Goal: Task Accomplishment & Management: Use online tool/utility

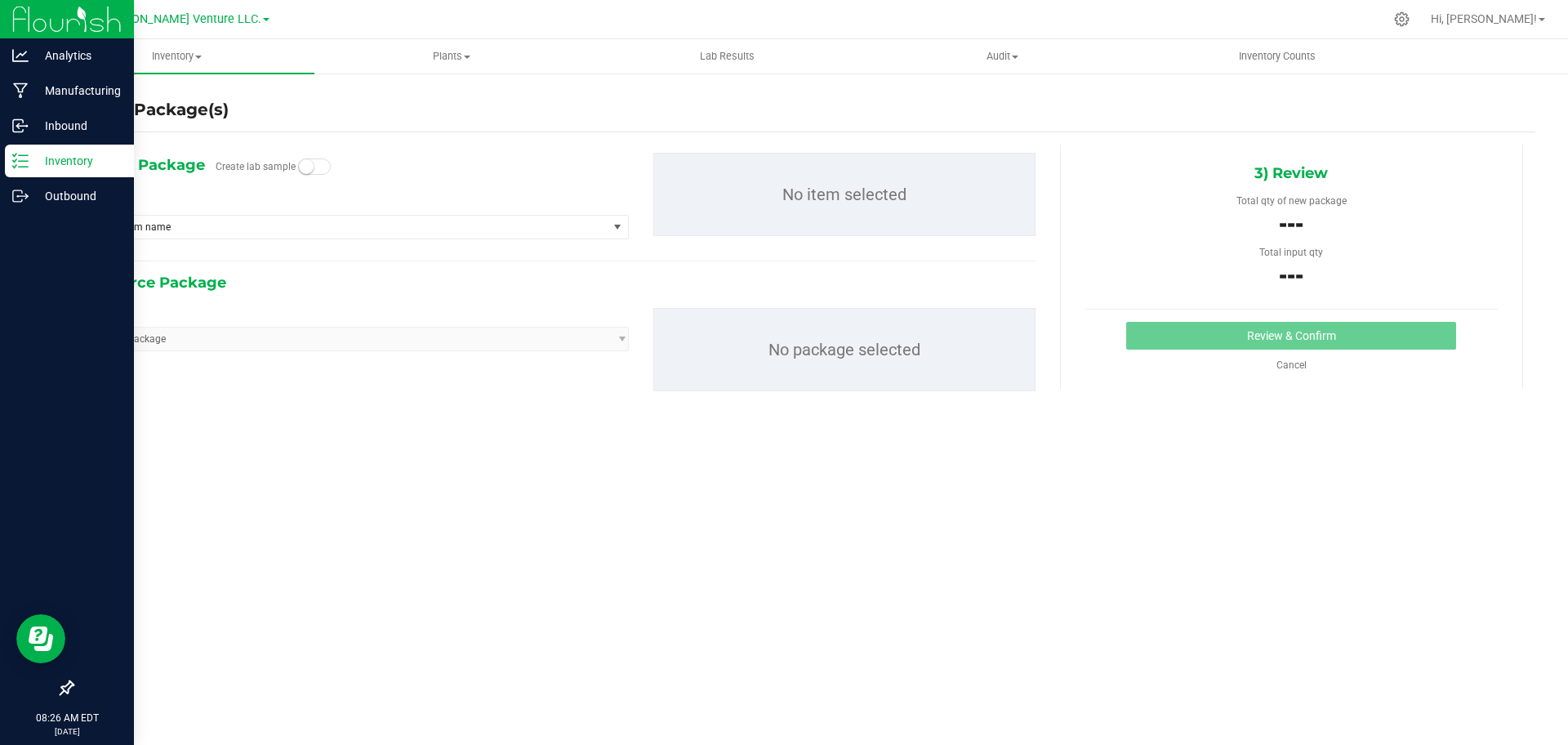
click at [16, 163] on icon at bounding box center [20, 160] width 16 height 16
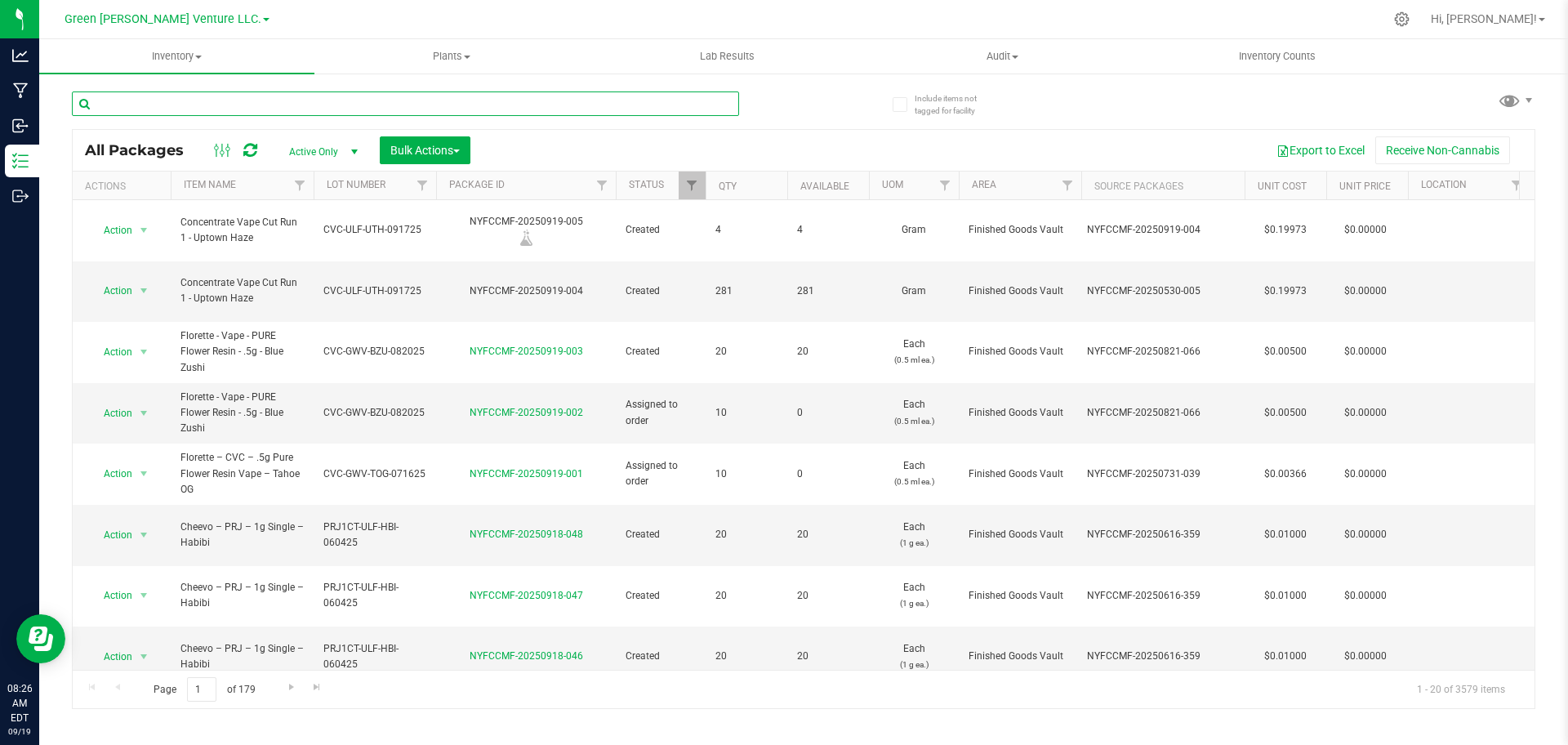
click at [351, 96] on input "text" at bounding box center [406, 103] width 667 height 24
type input "NYFCCMF-20250721-010"
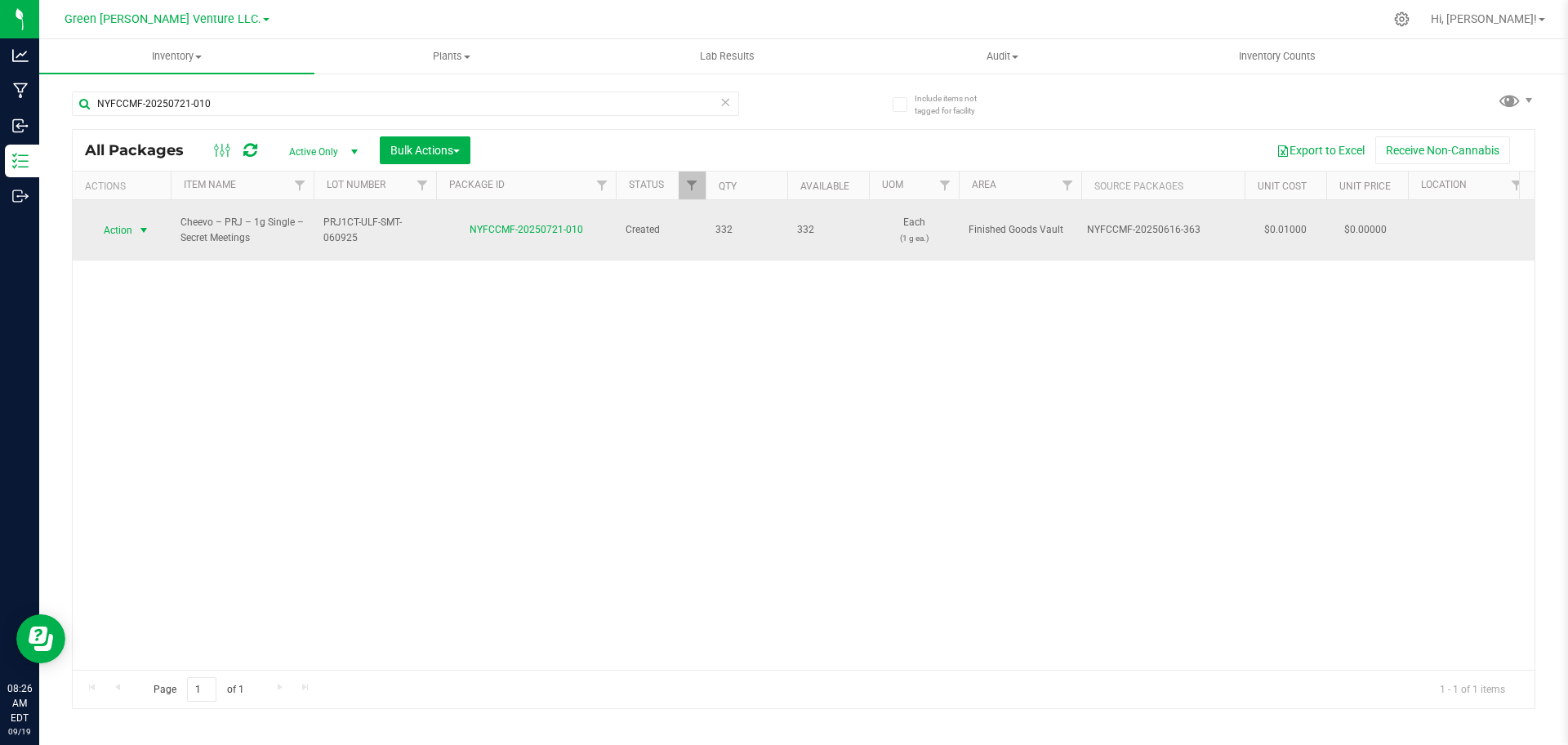
click at [143, 224] on span "select" at bounding box center [144, 230] width 13 height 13
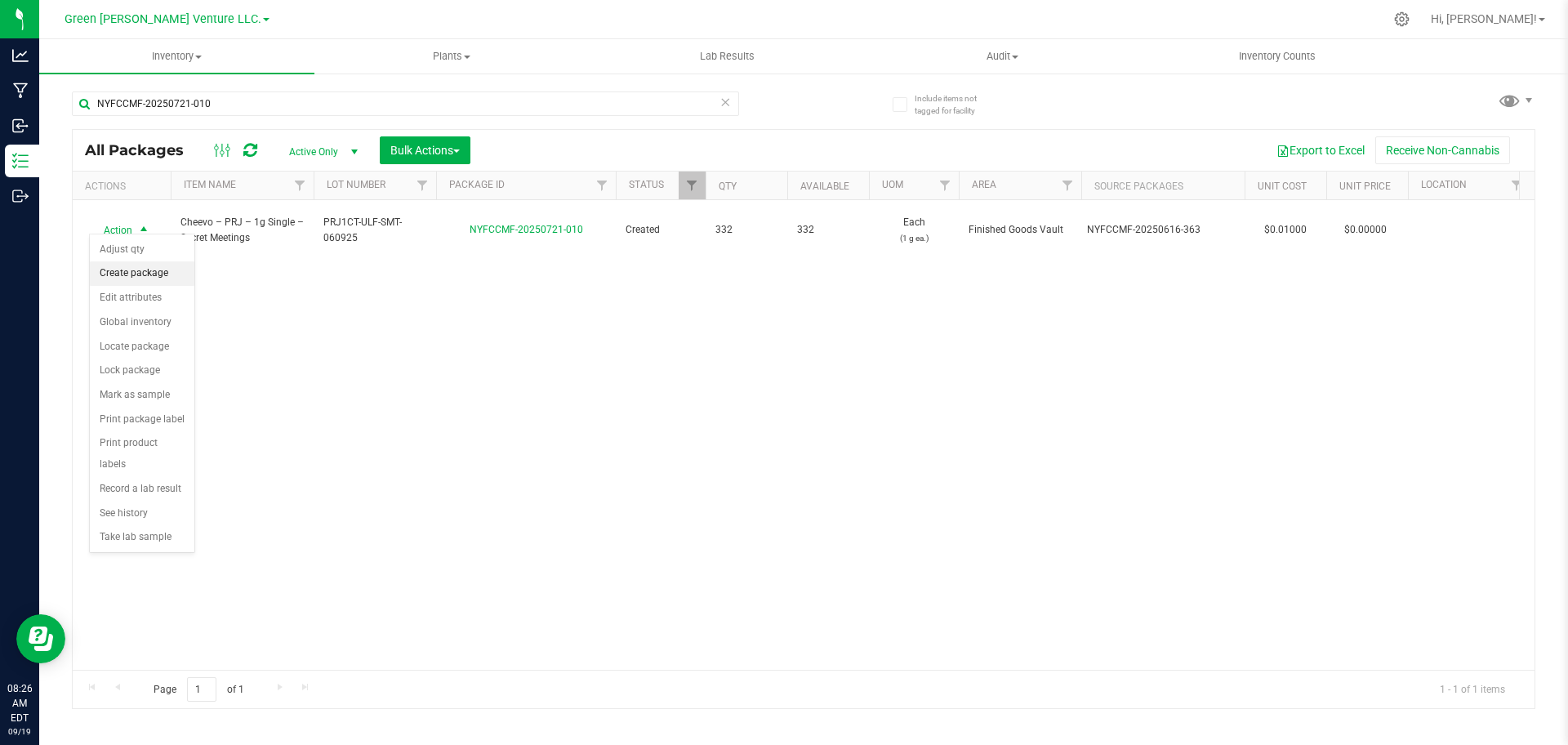
click at [160, 277] on li "Create package" at bounding box center [142, 273] width 105 height 24
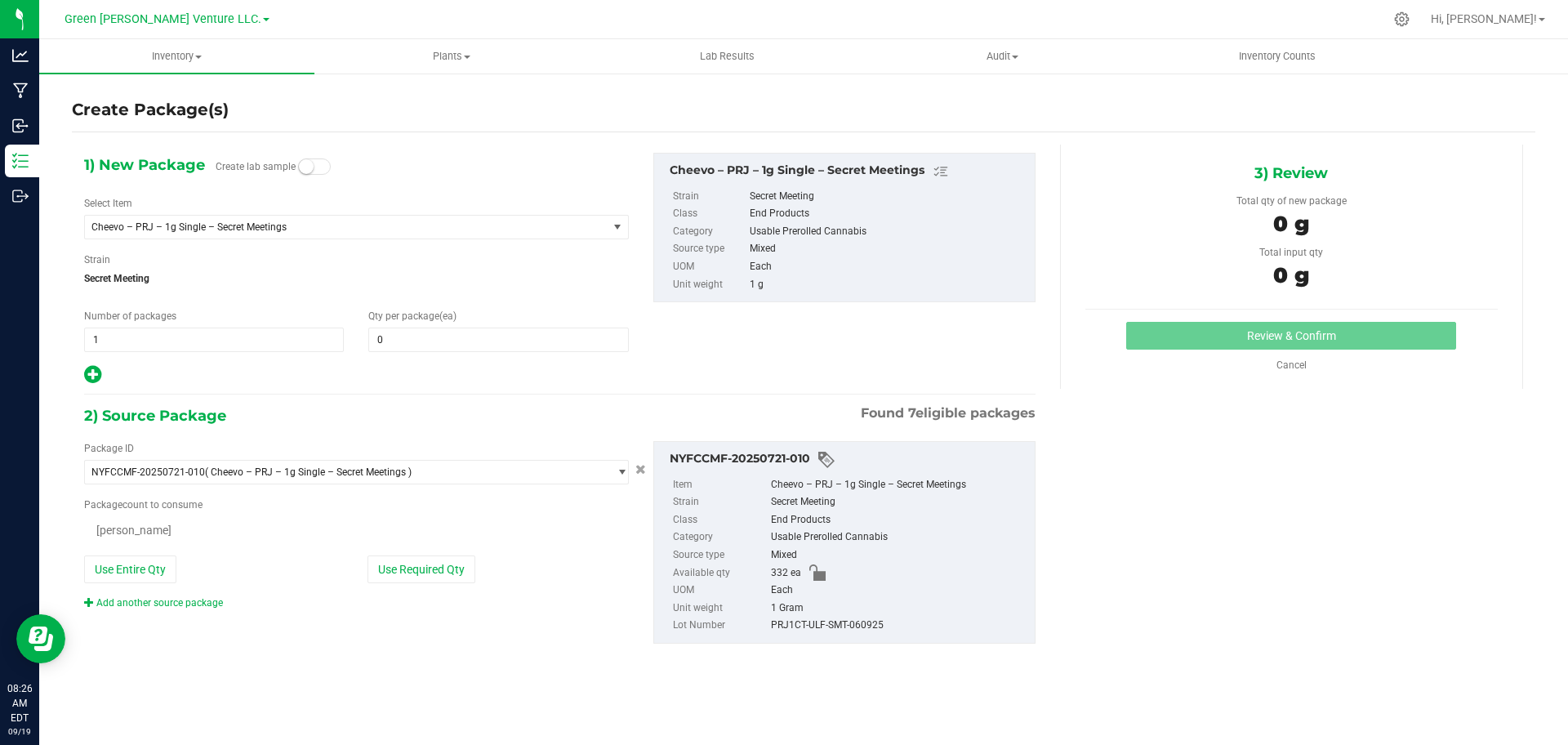
type input "0"
click at [343, 341] on span "1 1" at bounding box center [214, 339] width 260 height 24
type input "3"
type input "20"
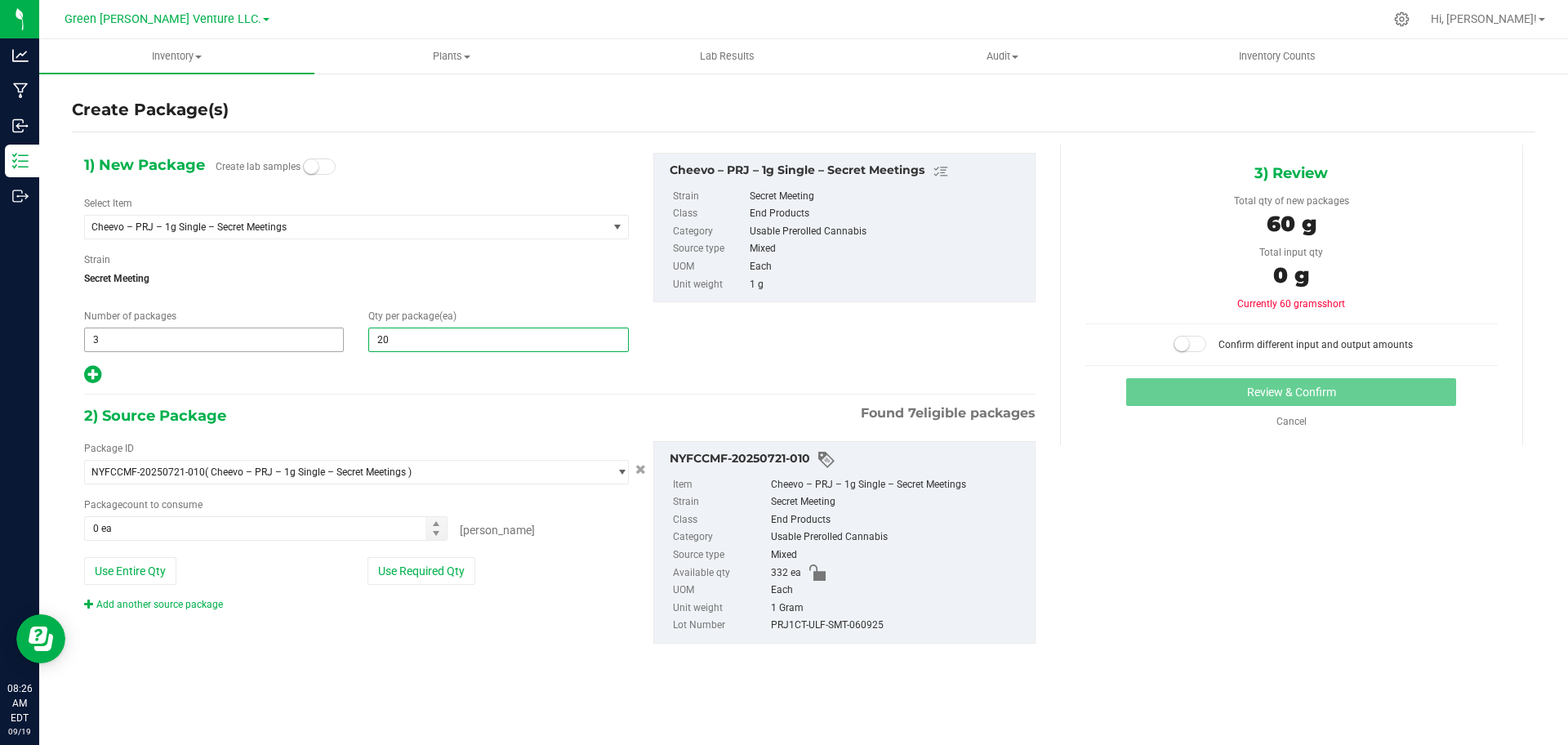
type input "20"
type input "0 ea"
click at [432, 575] on button "Use Required Qty" at bounding box center [421, 571] width 108 height 28
type input "60 ea"
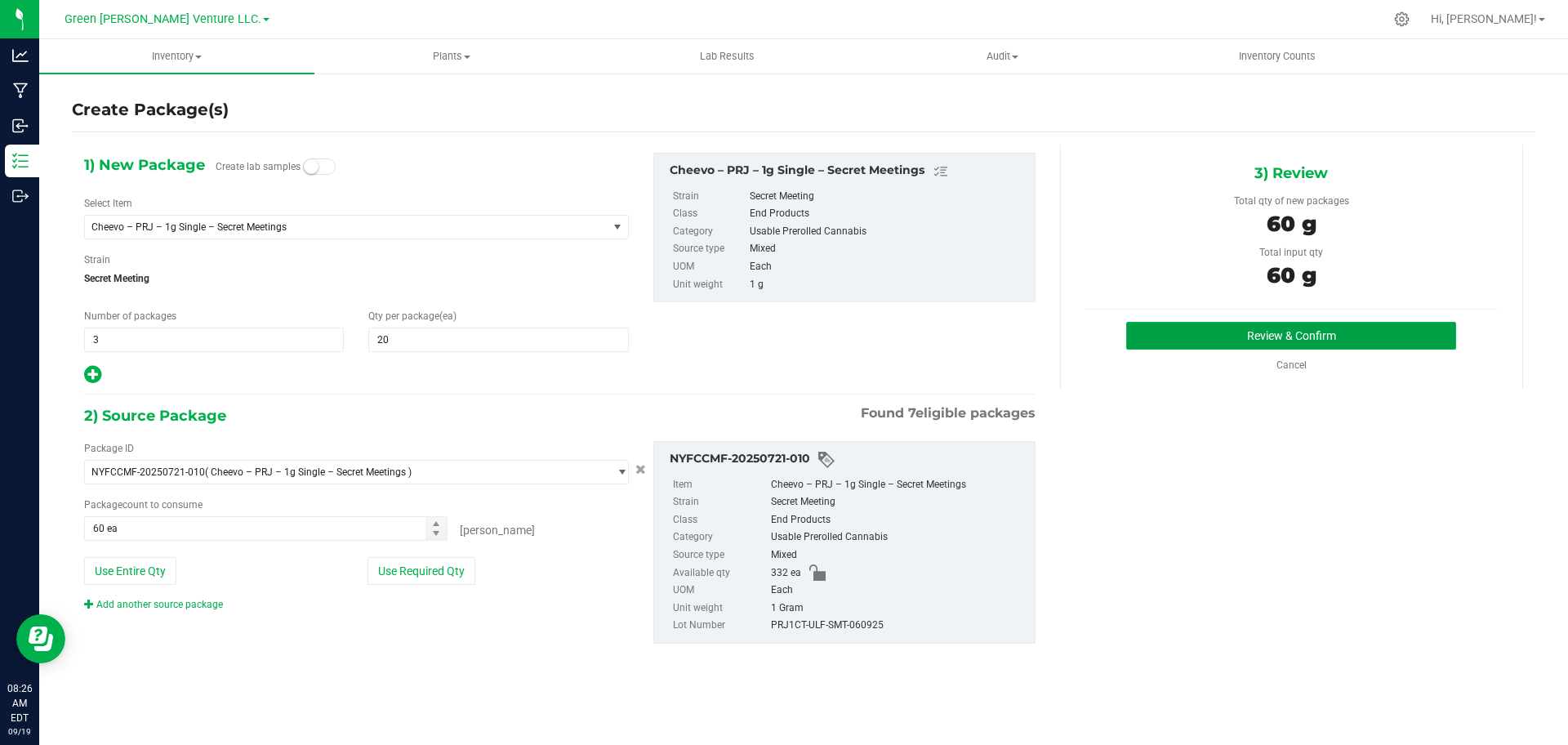
click at [1339, 334] on button "Review & Confirm" at bounding box center [1291, 335] width 330 height 28
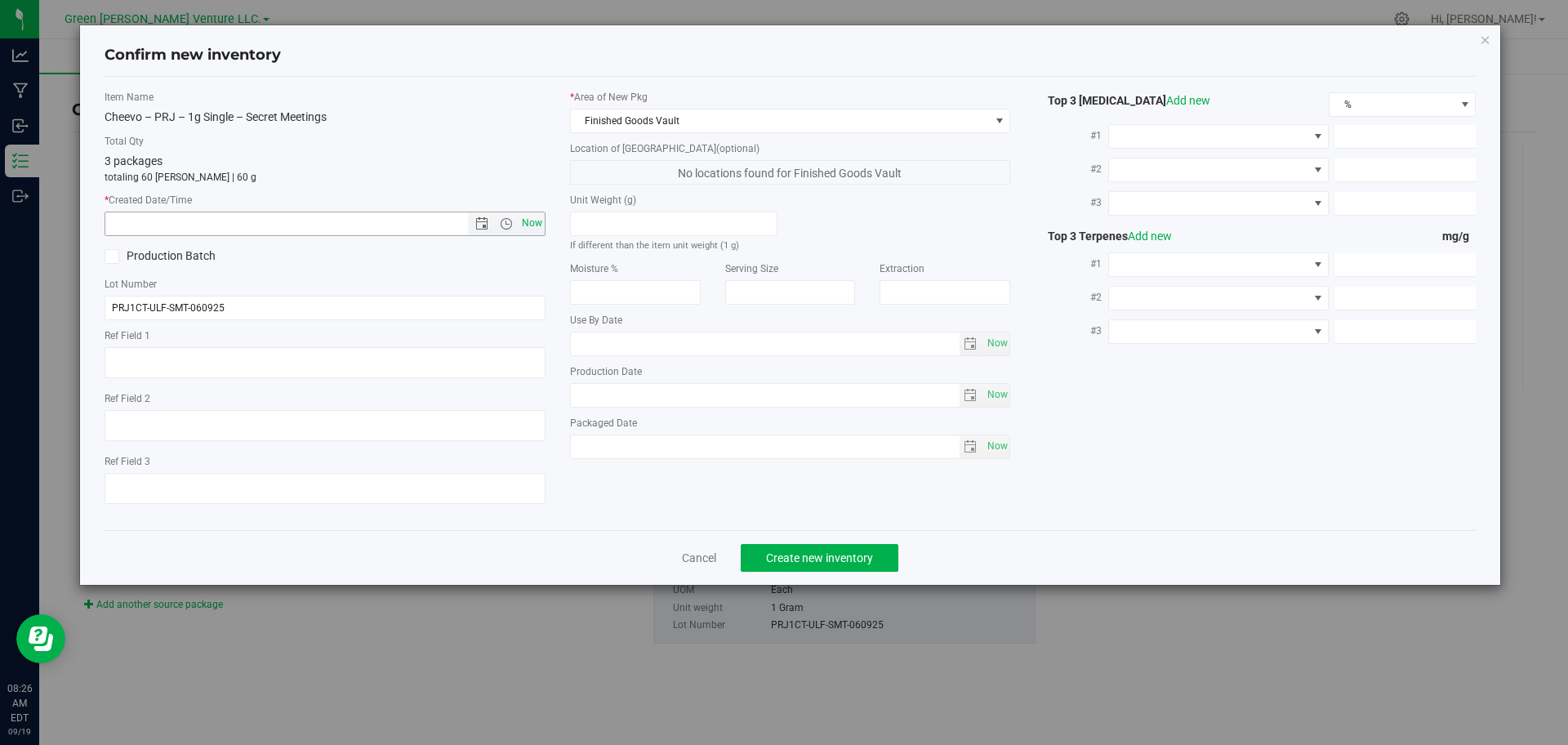
click at [529, 214] on span "Now" at bounding box center [531, 223] width 28 height 23
type input "[DATE] 8:26 AM"
click at [779, 561] on span "Create new inventory" at bounding box center [820, 558] width 107 height 13
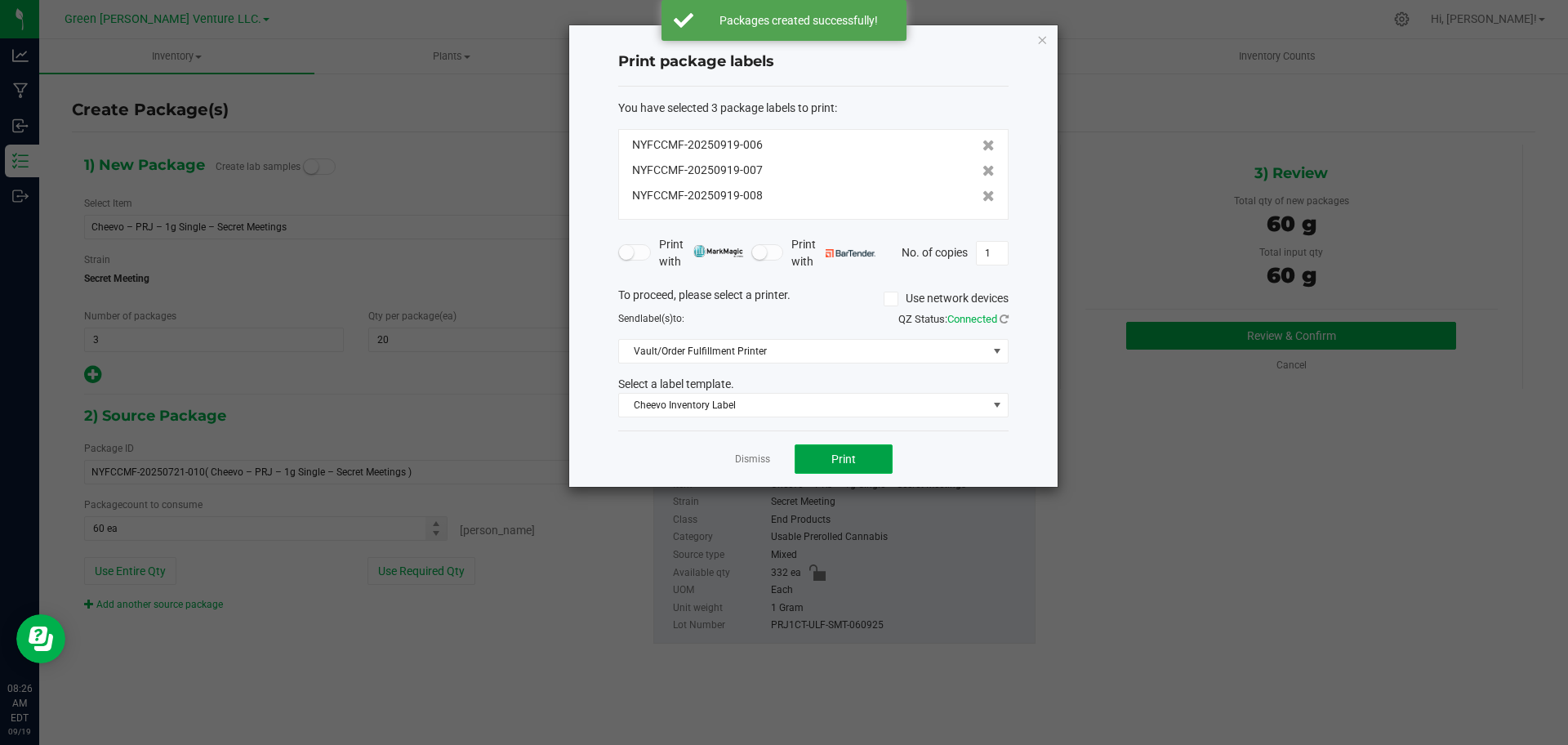
click at [846, 467] on button "Print" at bounding box center [843, 458] width 98 height 29
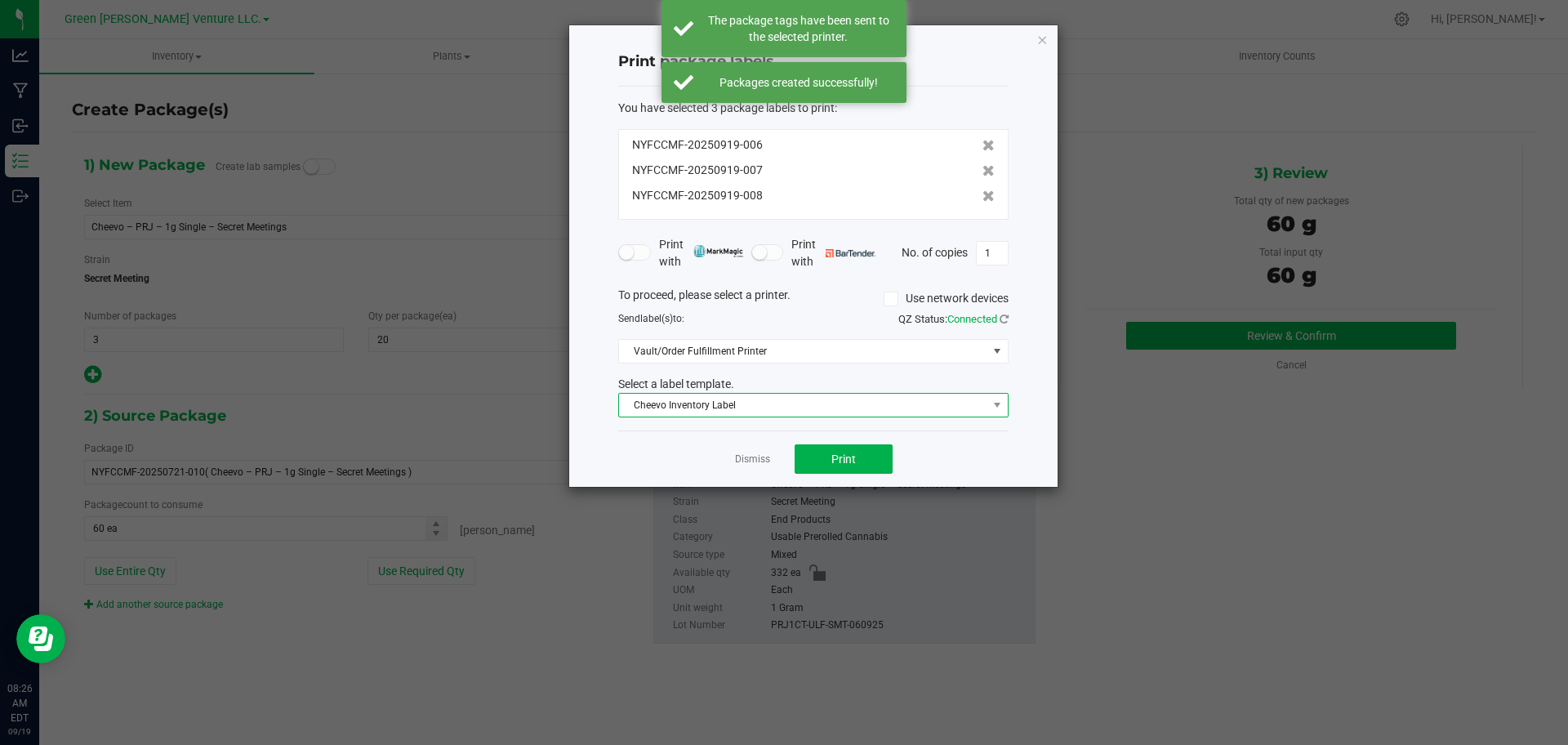
click at [827, 411] on span "Cheevo Inventory Label" at bounding box center [803, 405] width 368 height 23
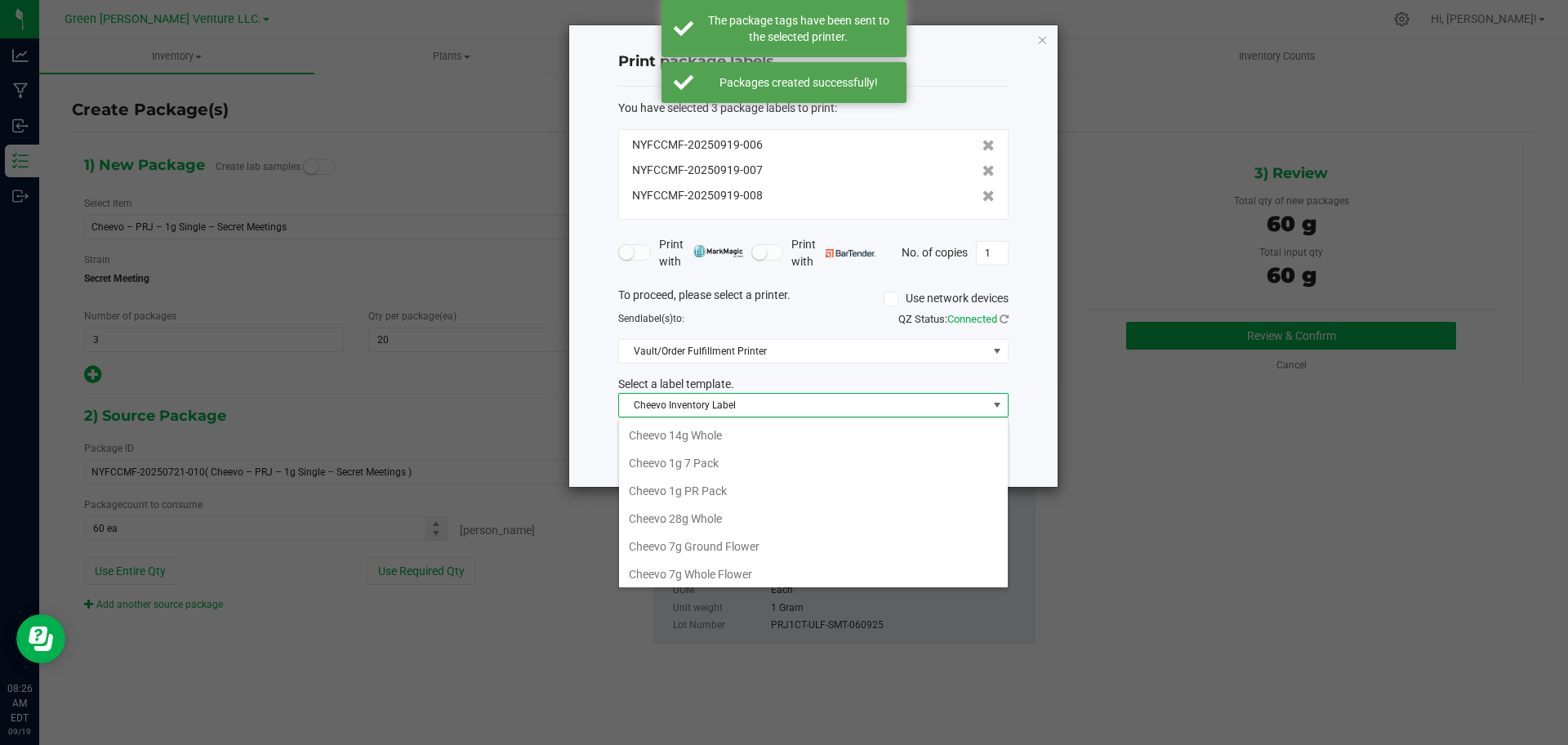
scroll to position [31, 0]
click at [852, 451] on li "Cheevo 1g PR Pack" at bounding box center [814, 459] width 389 height 28
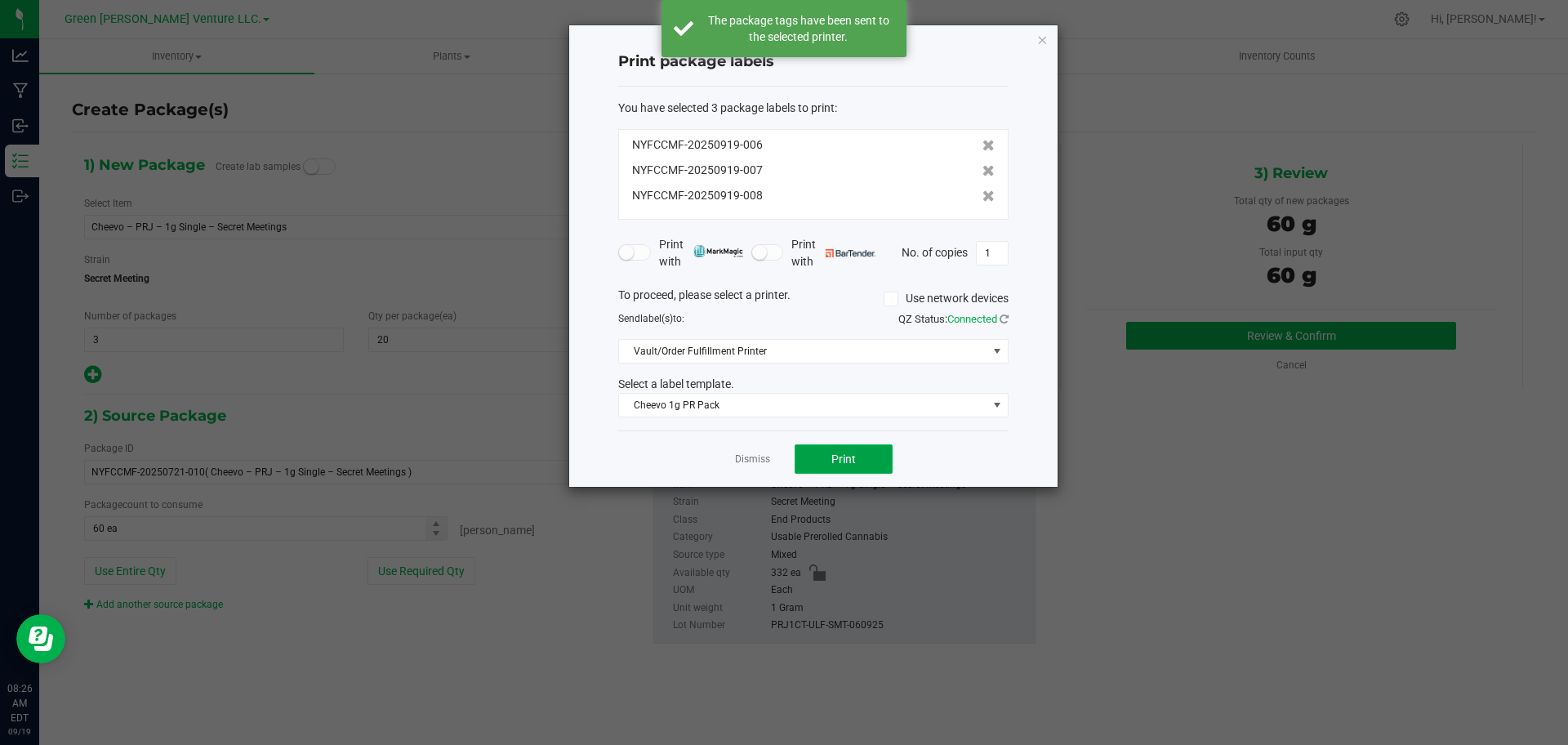
click at [854, 464] on span "Print" at bounding box center [843, 459] width 24 height 13
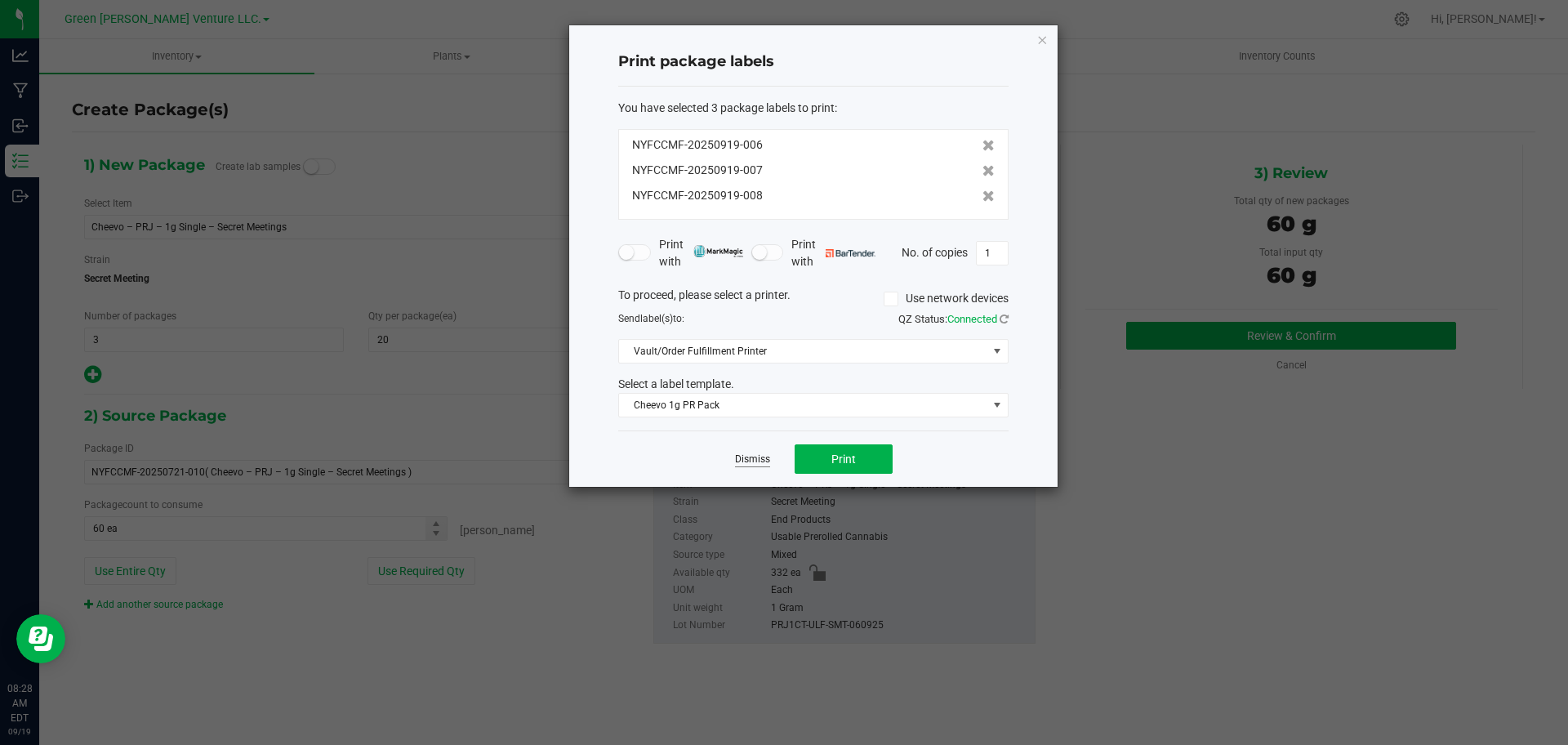
drag, startPoint x: 733, startPoint y: 463, endPoint x: 747, endPoint y: 458, distance: 14.9
click at [747, 458] on div "Dismiss Print" at bounding box center [814, 458] width 391 height 56
click at [747, 458] on link "Dismiss" at bounding box center [753, 459] width 35 height 14
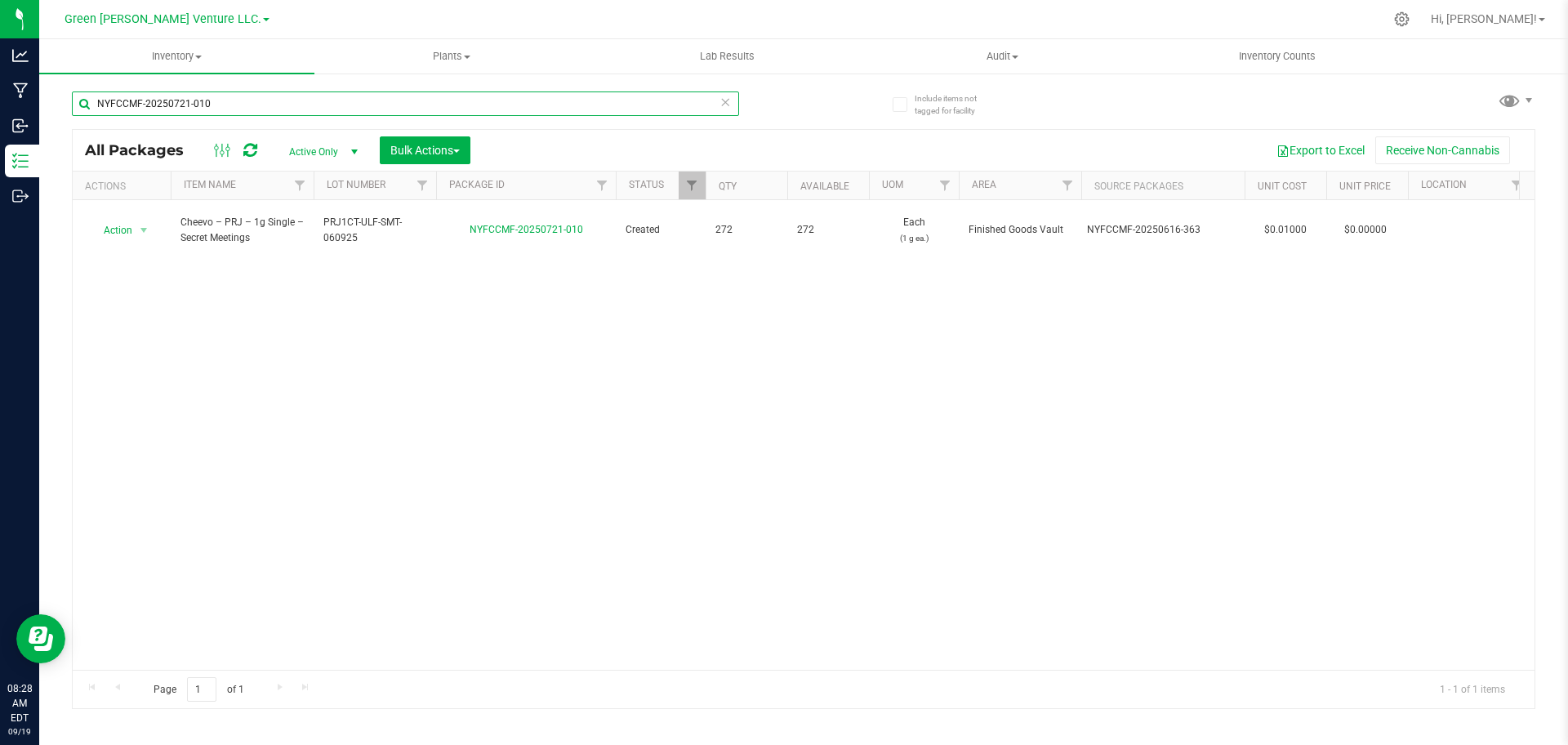
click at [722, 100] on div "NYFCCMF-20250721-010" at bounding box center [406, 103] width 667 height 24
click at [722, 100] on icon at bounding box center [725, 101] width 12 height 19
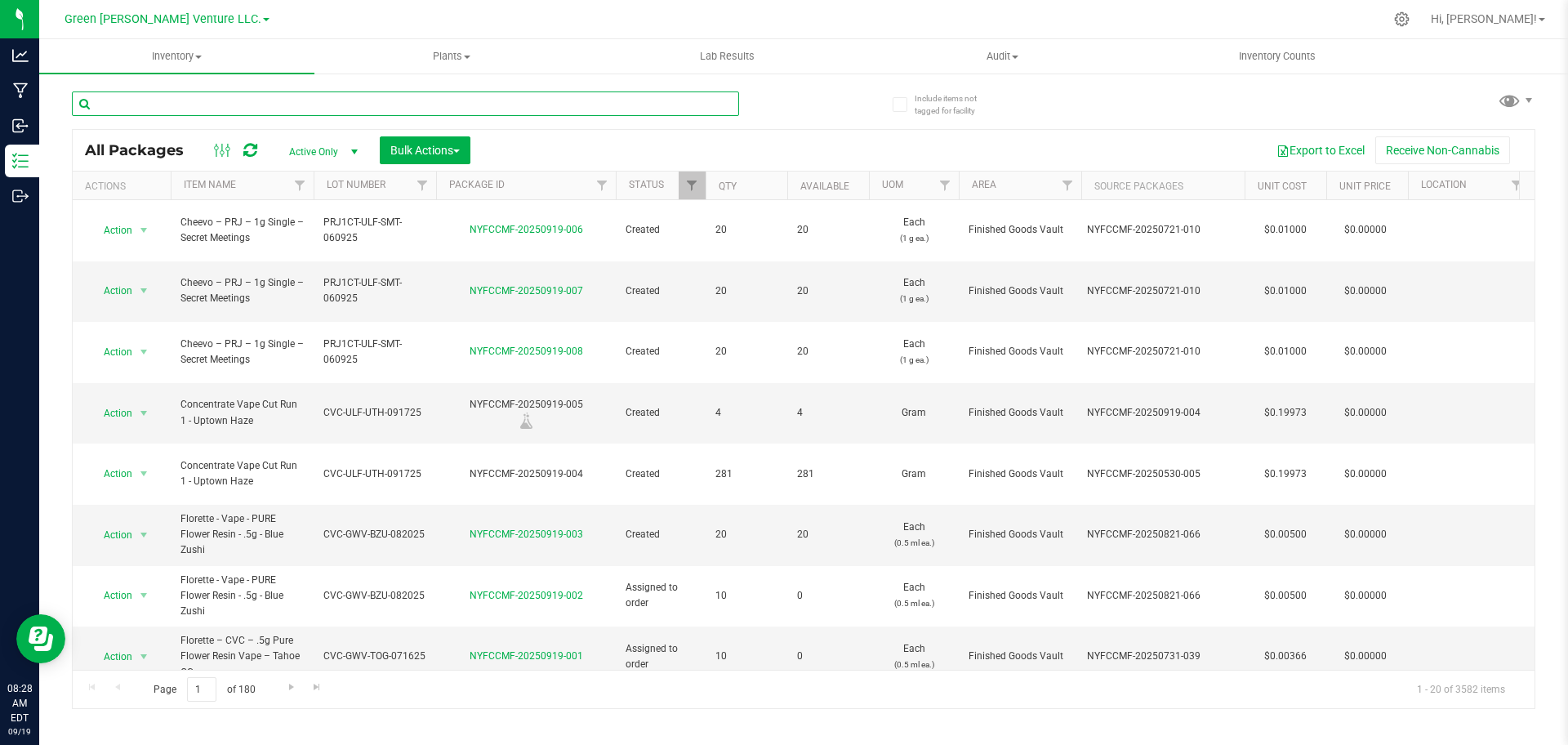
click at [611, 101] on input "text" at bounding box center [406, 103] width 667 height 24
type input "PRJ1CT-ULF-HOC-053025"
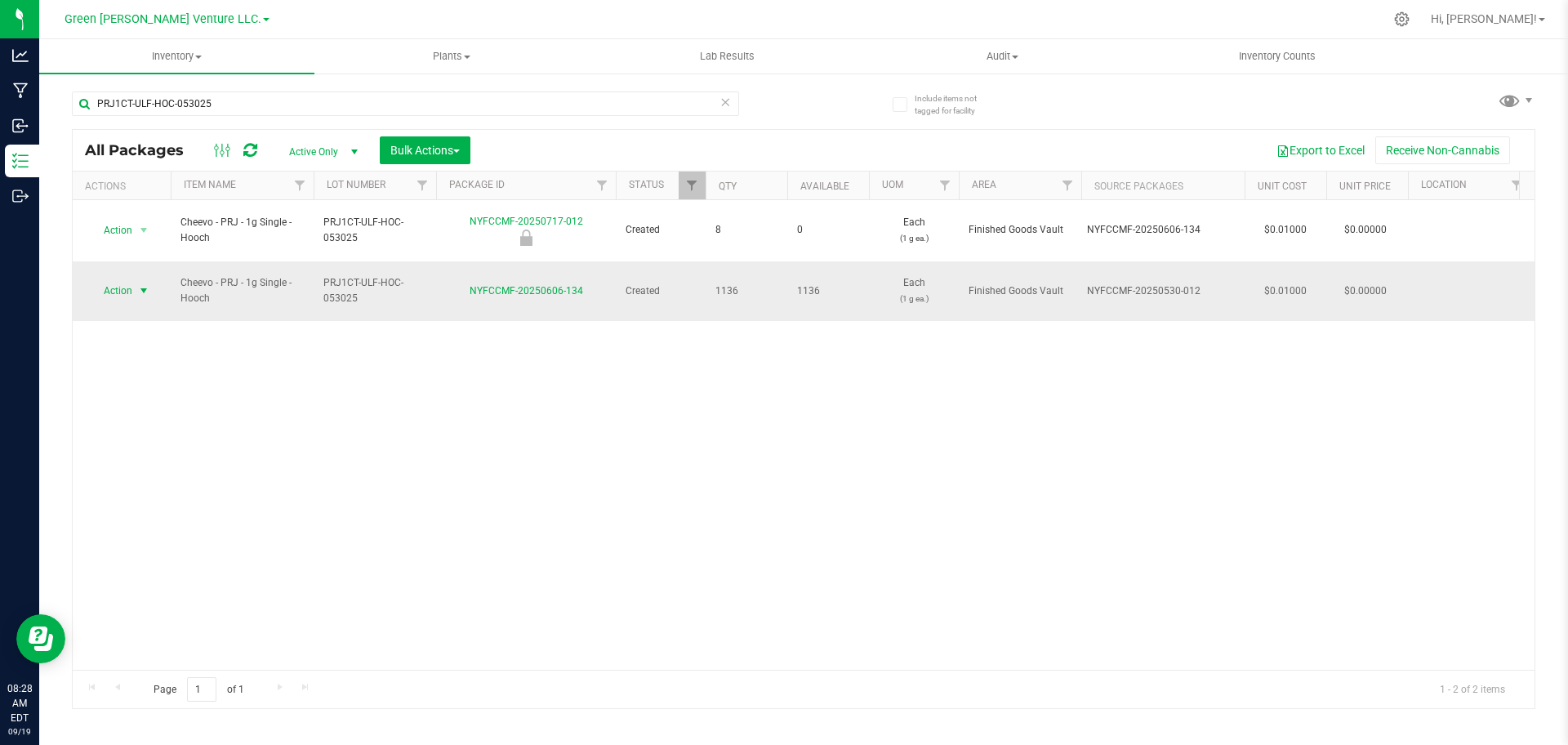
click at [136, 279] on span "select" at bounding box center [144, 290] width 20 height 23
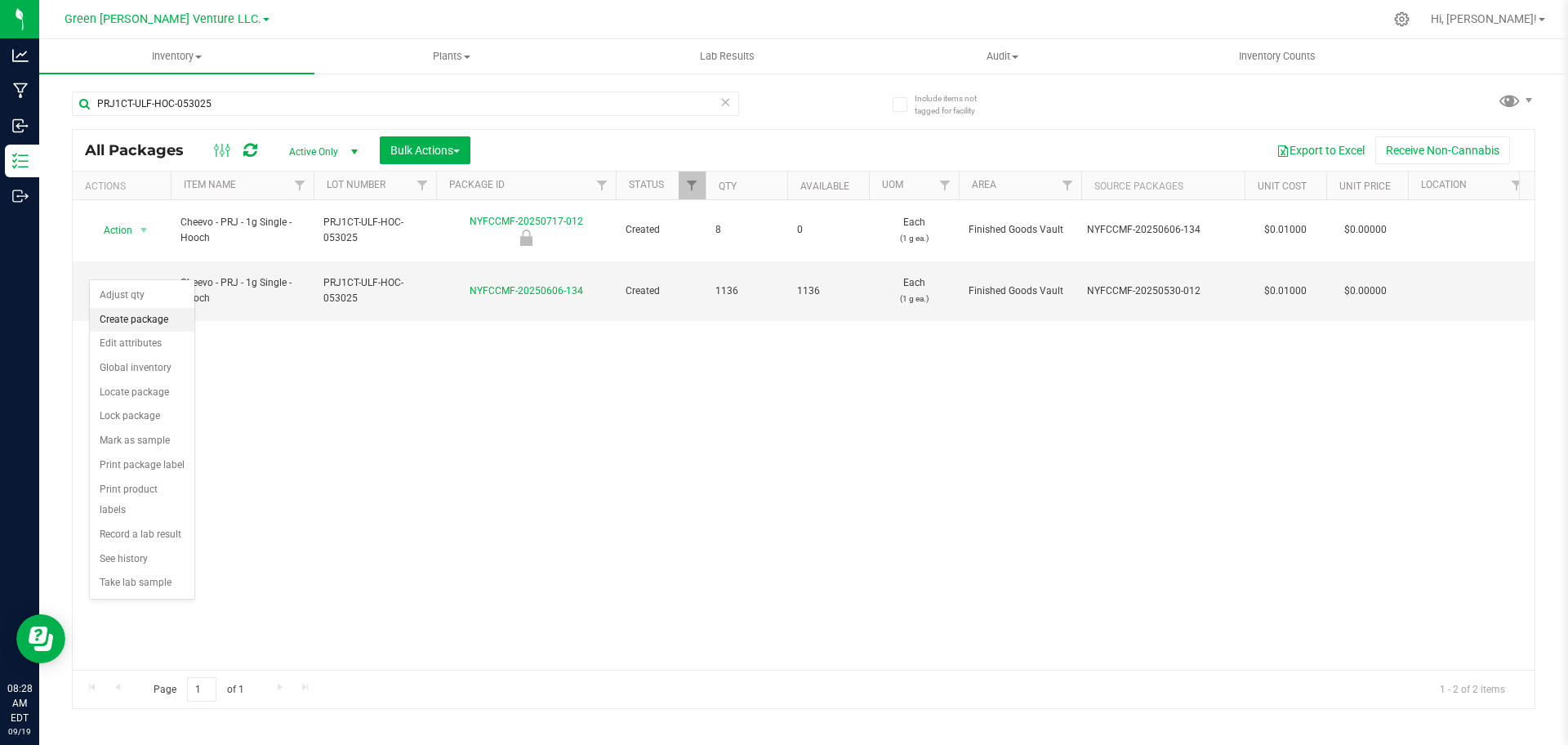
click at [151, 327] on li "Create package" at bounding box center [142, 319] width 105 height 24
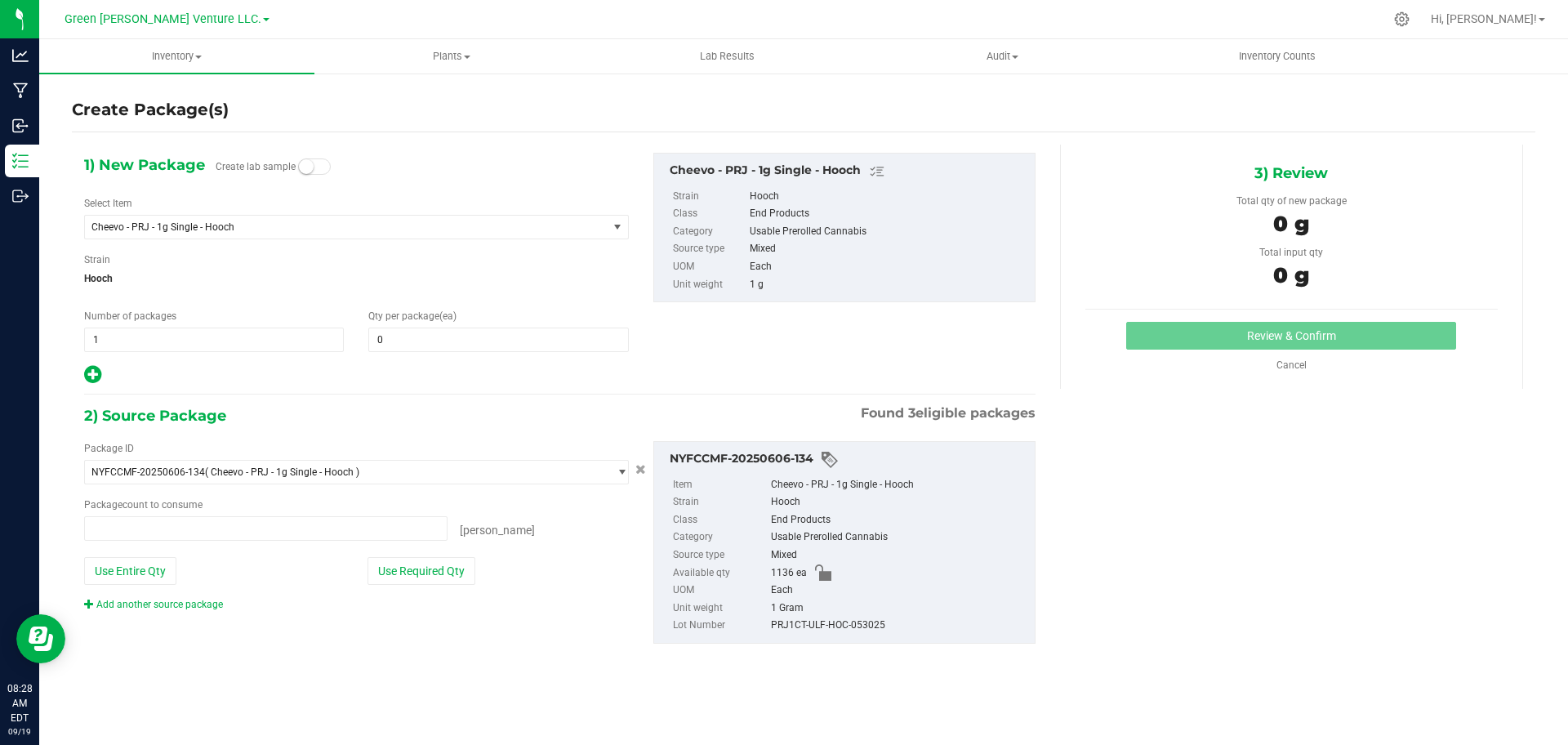
type input "0 ea"
drag, startPoint x: 407, startPoint y: 344, endPoint x: 415, endPoint y: 359, distance: 17.0
click at [411, 354] on div "1) New Package Create lab sample Select Item Cheevo - PRJ - 1g Single - Hooch -…" at bounding box center [356, 269] width 569 height 233
type input "0"
click at [415, 359] on div "1) New Package Create lab sample Select Item Cheevo - PRJ - 1g Single - Hooch -…" at bounding box center [356, 269] width 569 height 233
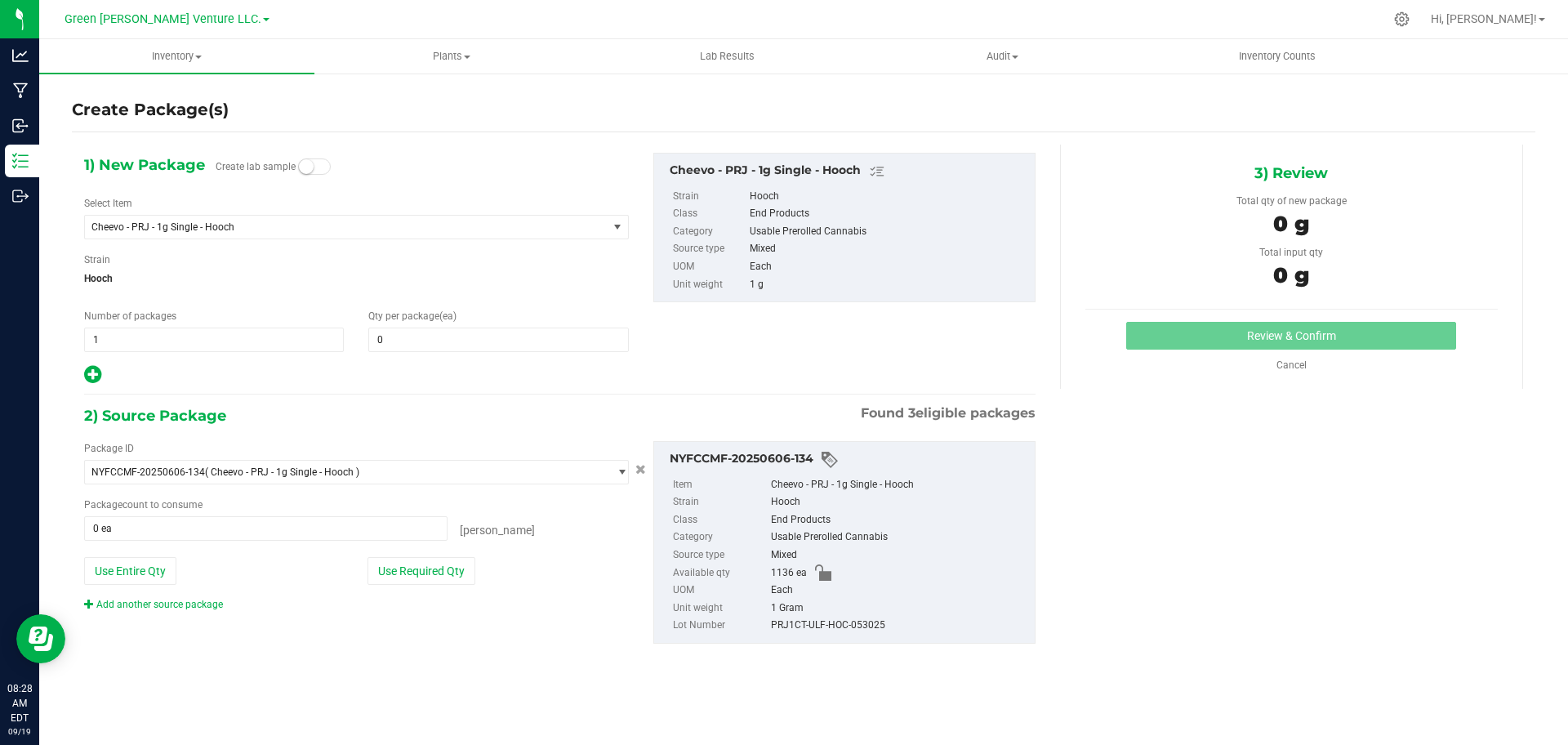
click at [417, 359] on div "1) New Package Create lab sample Select Item Cheevo - PRJ - 1g Single - Hooch -…" at bounding box center [356, 269] width 569 height 233
click at [416, 354] on div "1) New Package Create lab sample Select Item Cheevo - PRJ - 1g Single - Hooch -…" at bounding box center [356, 269] width 569 height 233
click at [413, 334] on span at bounding box center [498, 339] width 260 height 24
click at [412, 334] on input "text" at bounding box center [498, 339] width 258 height 23
type input "0"
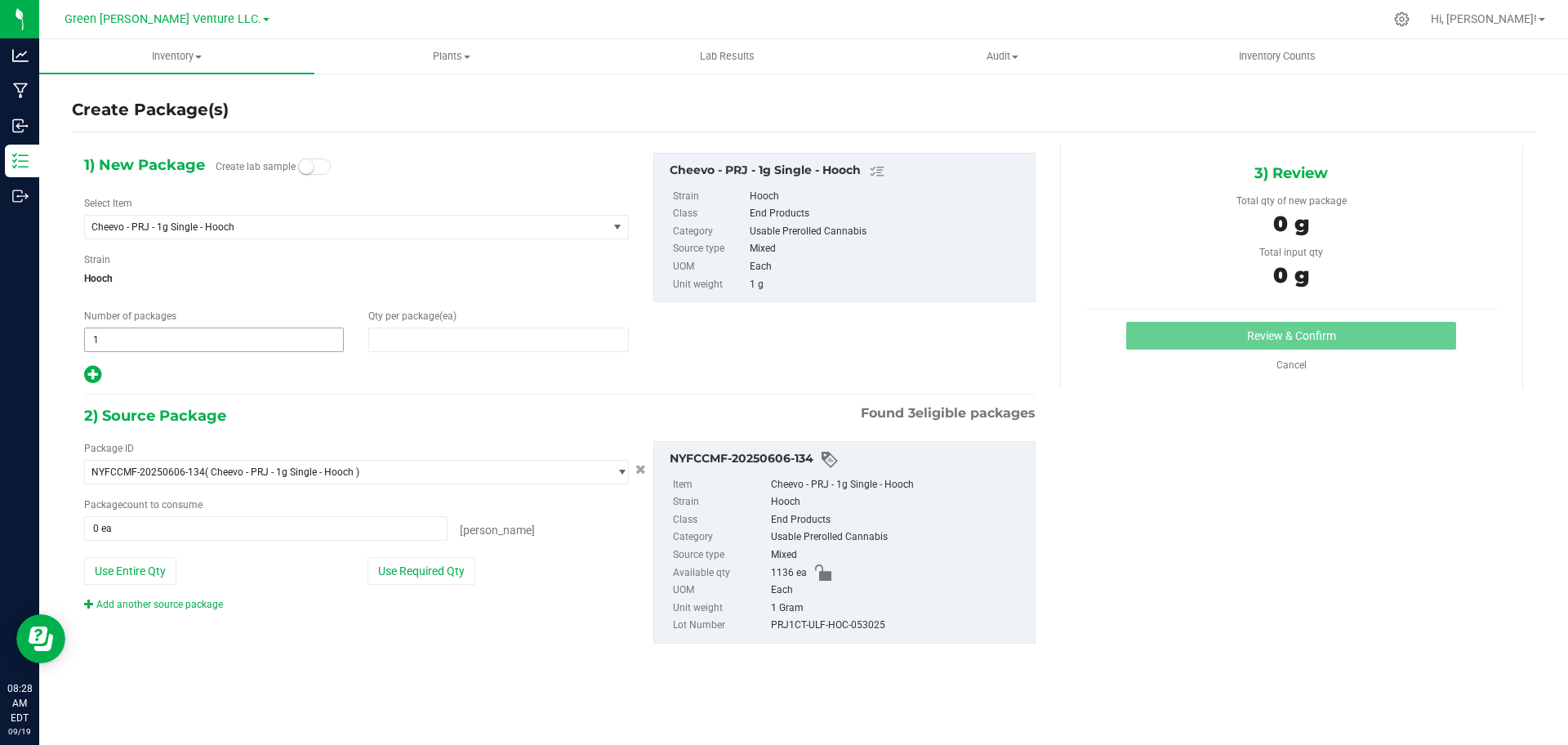
type input "0"
click at [323, 329] on span "1 1" at bounding box center [214, 339] width 260 height 24
type input "3"
click at [372, 339] on span at bounding box center [498, 339] width 260 height 24
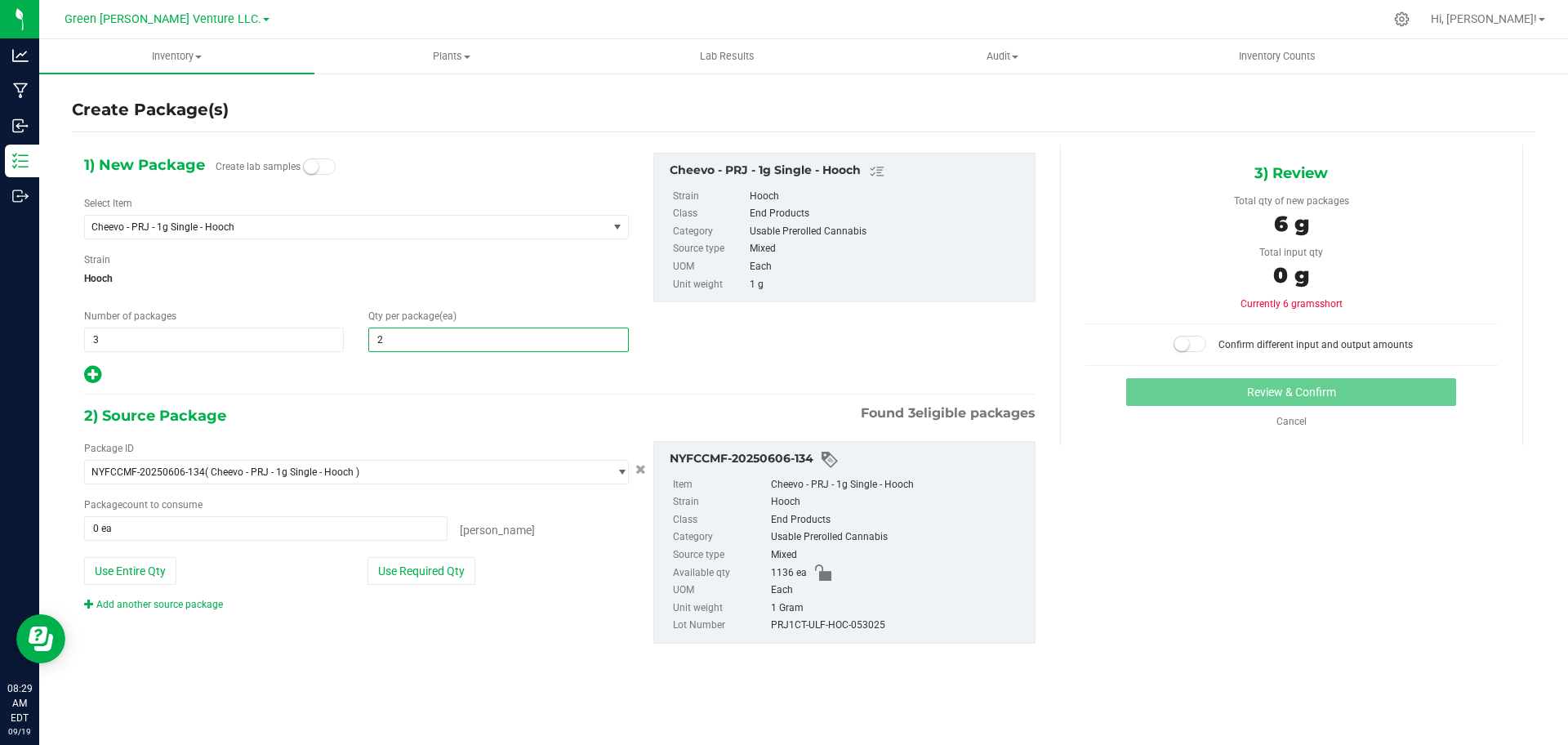
type input "20"
click at [456, 565] on button "Use Required Qty" at bounding box center [421, 571] width 108 height 28
type input "60 ea"
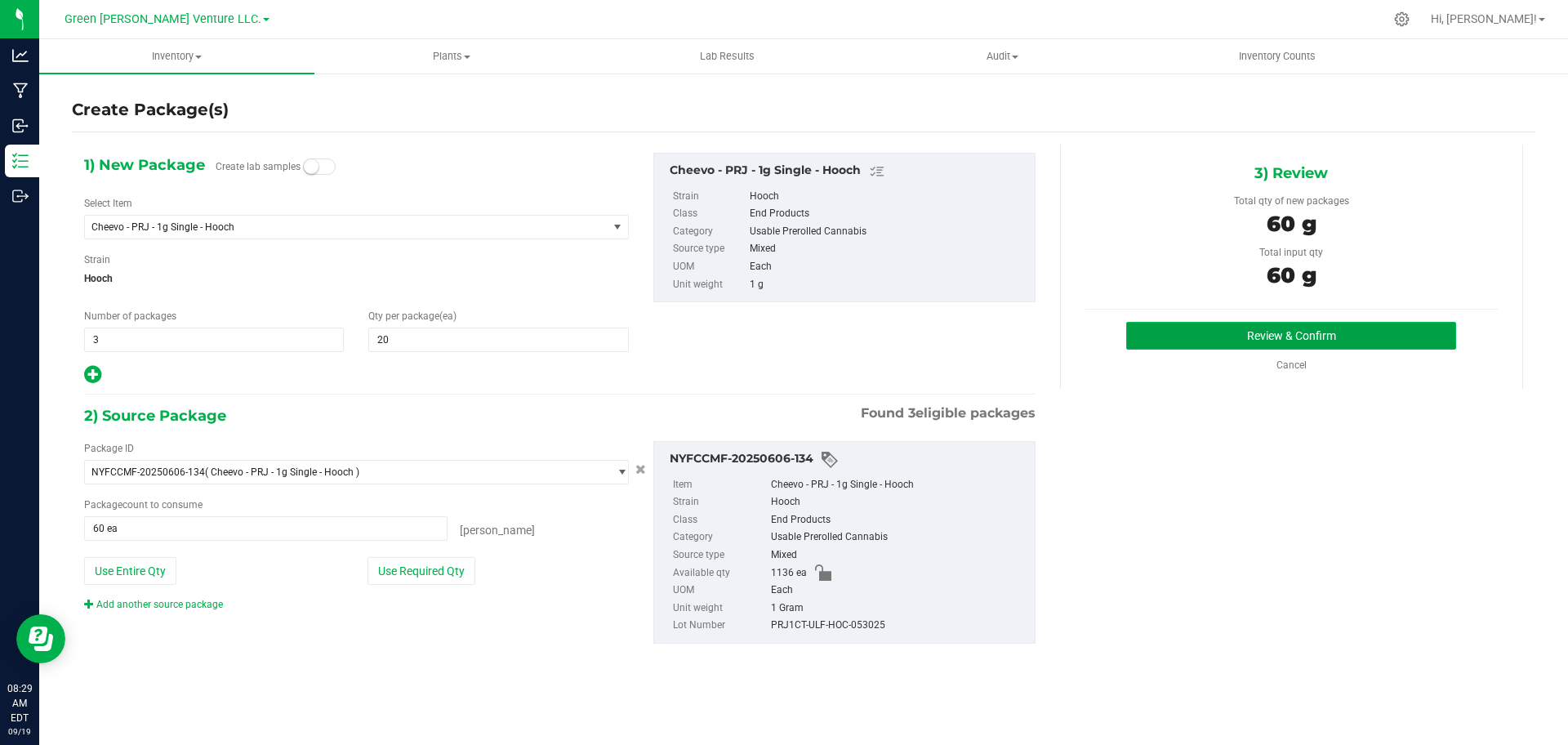
click at [1168, 333] on button "Review & Confirm" at bounding box center [1291, 335] width 330 height 28
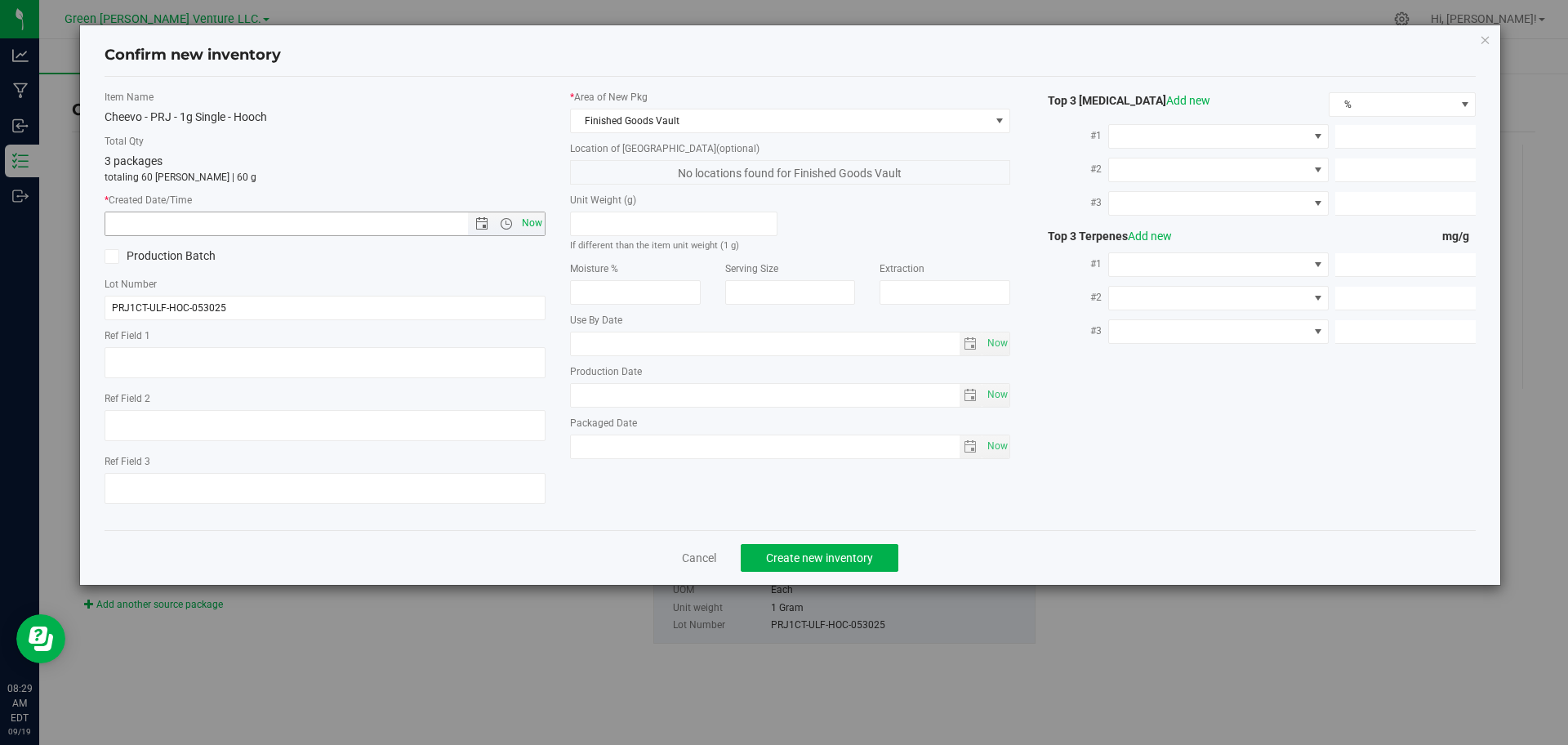
click at [535, 222] on span "Now" at bounding box center [531, 223] width 28 height 23
type input "[DATE] 8:29 AM"
click at [784, 562] on span "Create new inventory" at bounding box center [820, 558] width 107 height 13
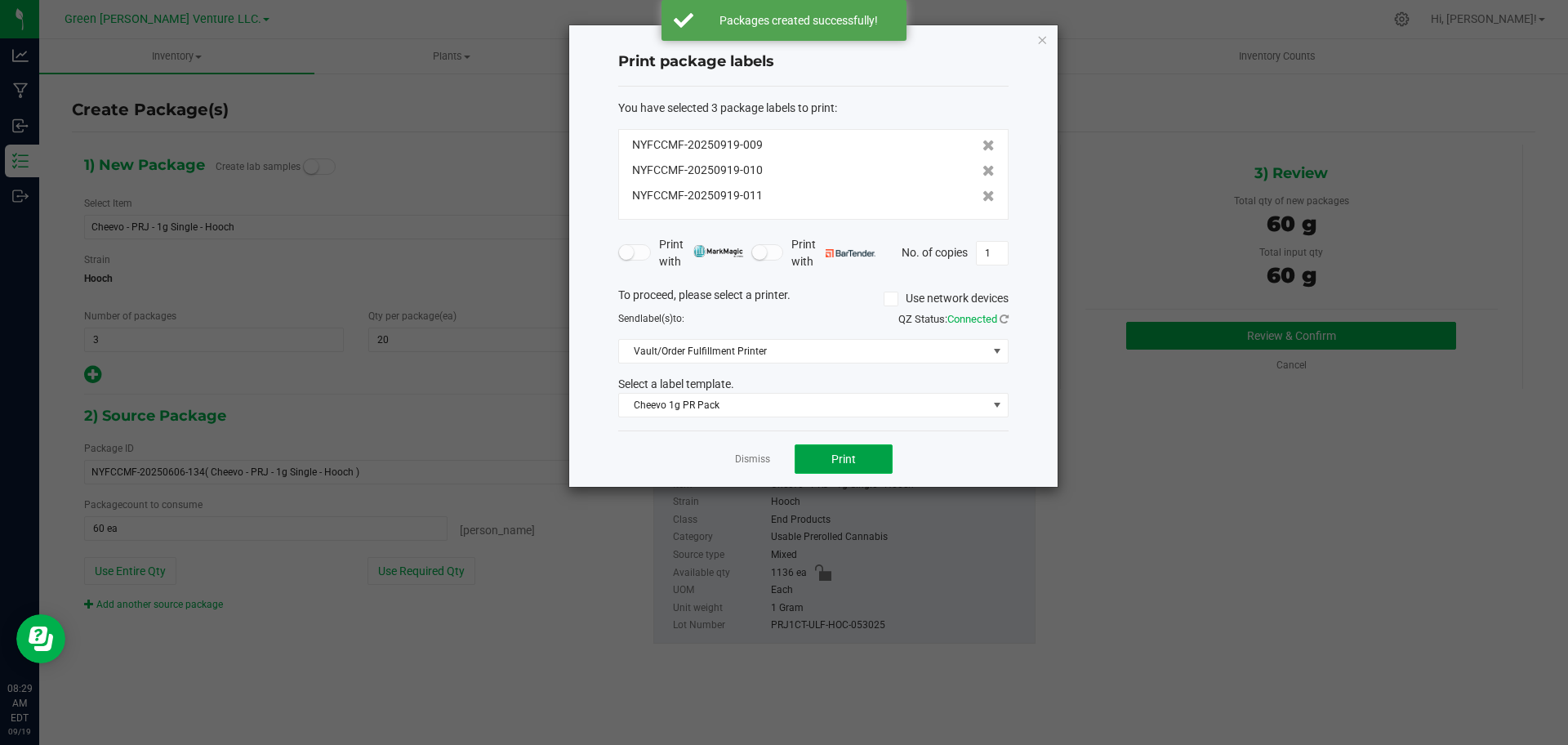
click at [812, 458] on button "Print" at bounding box center [843, 458] width 98 height 29
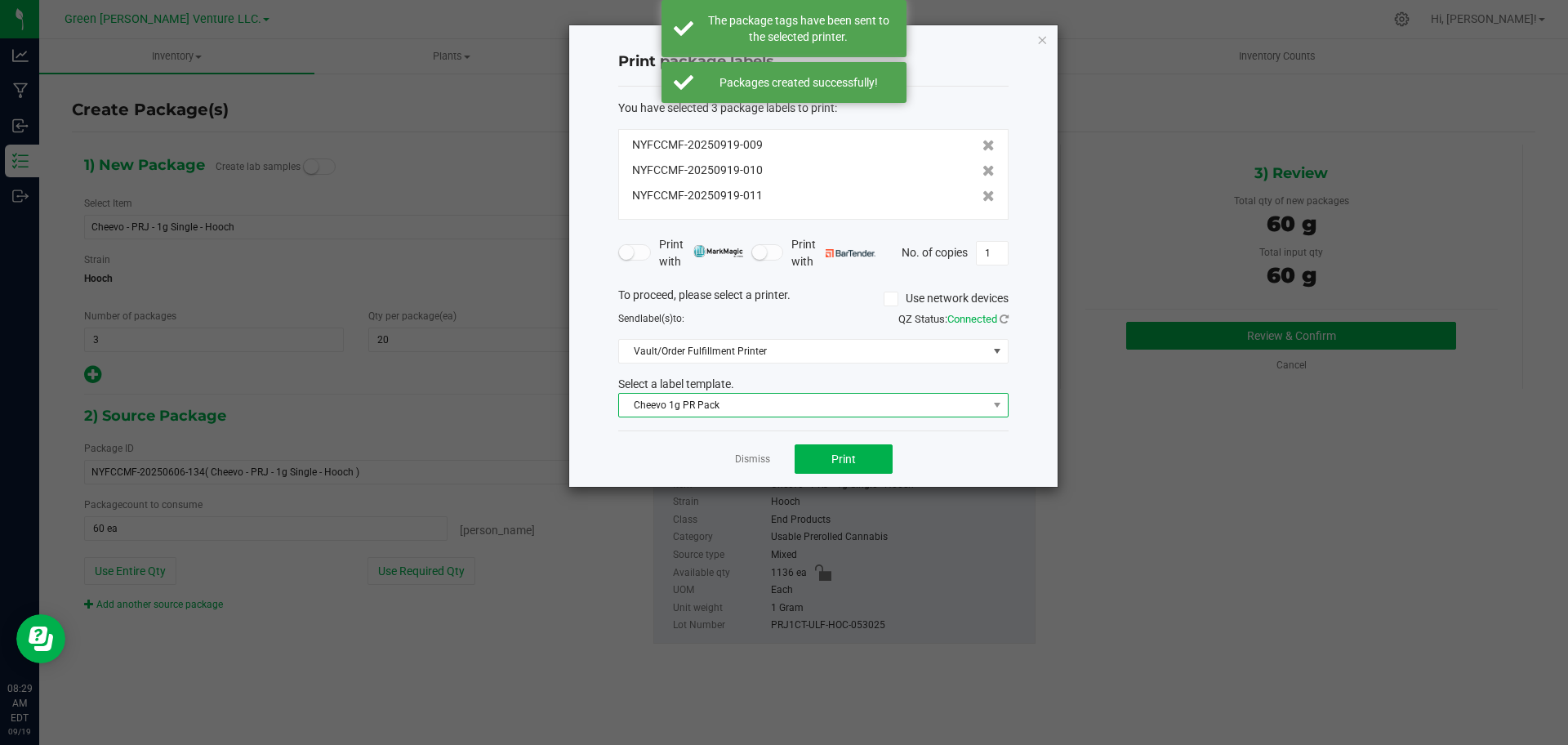
click at [838, 415] on span "Cheevo 1g PR Pack" at bounding box center [803, 405] width 368 height 23
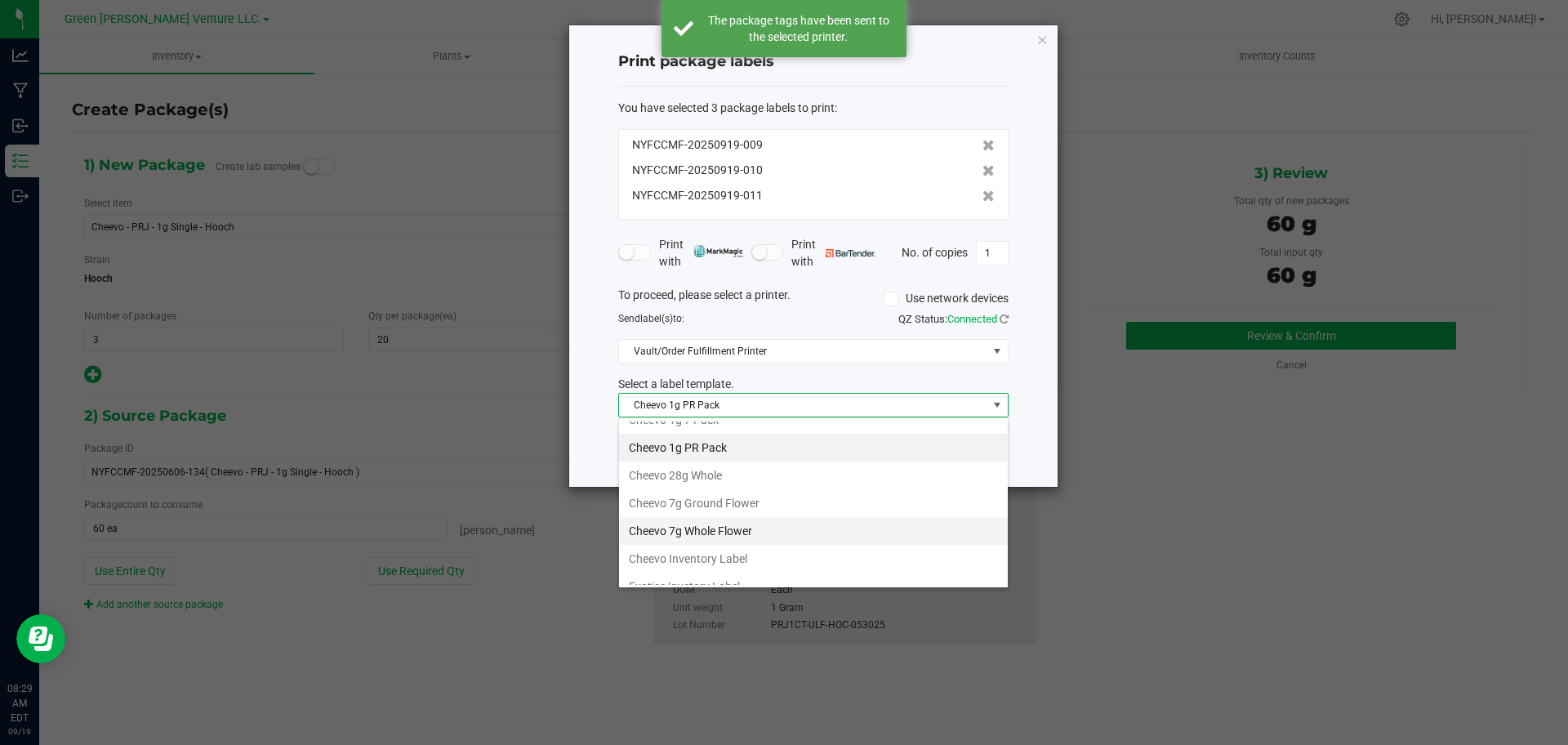
scroll to position [42, 0]
click at [865, 565] on li "Cheevo Inventory Label" at bounding box center [814, 560] width 389 height 28
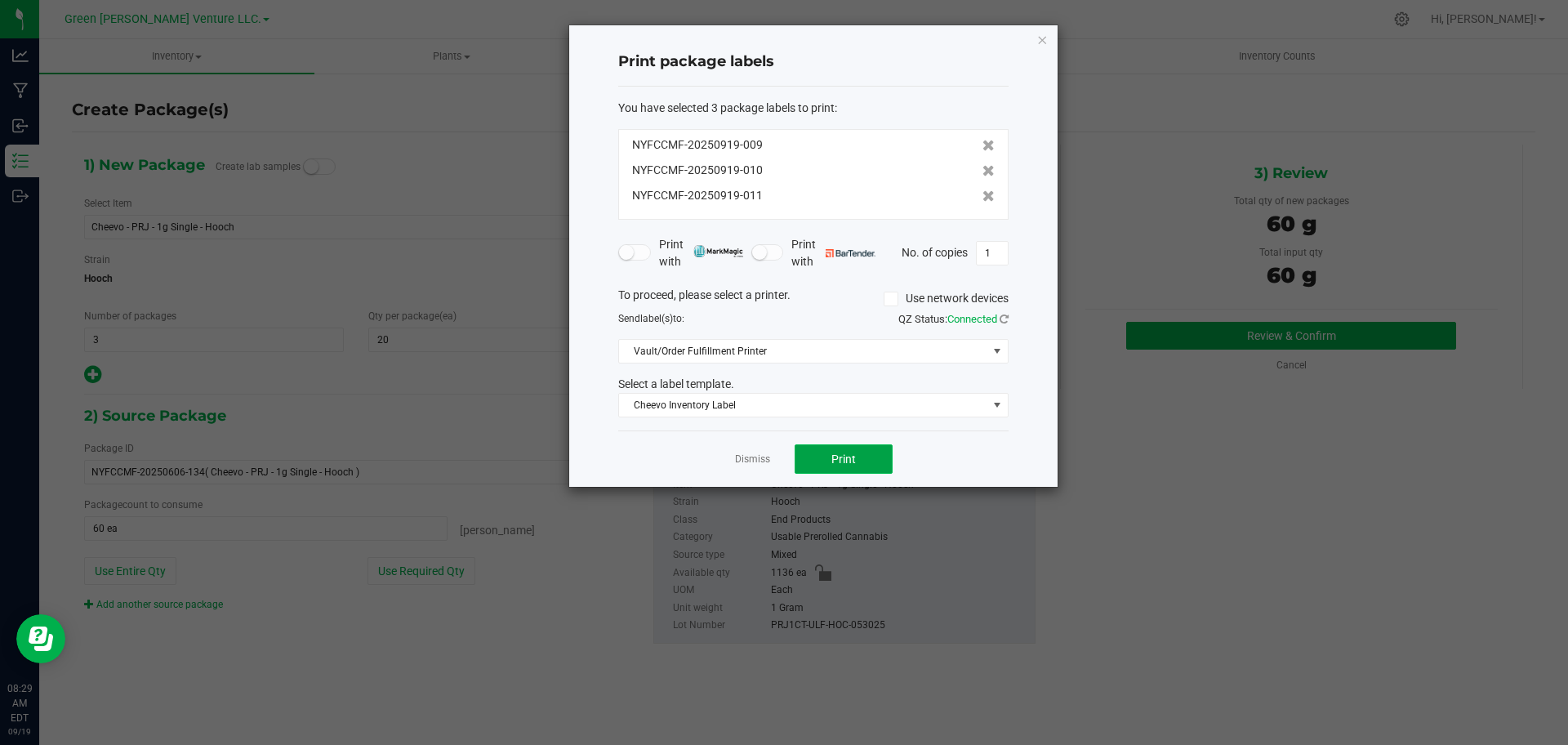
click at [867, 457] on button "Print" at bounding box center [843, 458] width 98 height 29
click at [827, 456] on button "Print" at bounding box center [843, 458] width 98 height 29
click at [746, 463] on link "Dismiss" at bounding box center [753, 459] width 35 height 14
